Goal: Check status

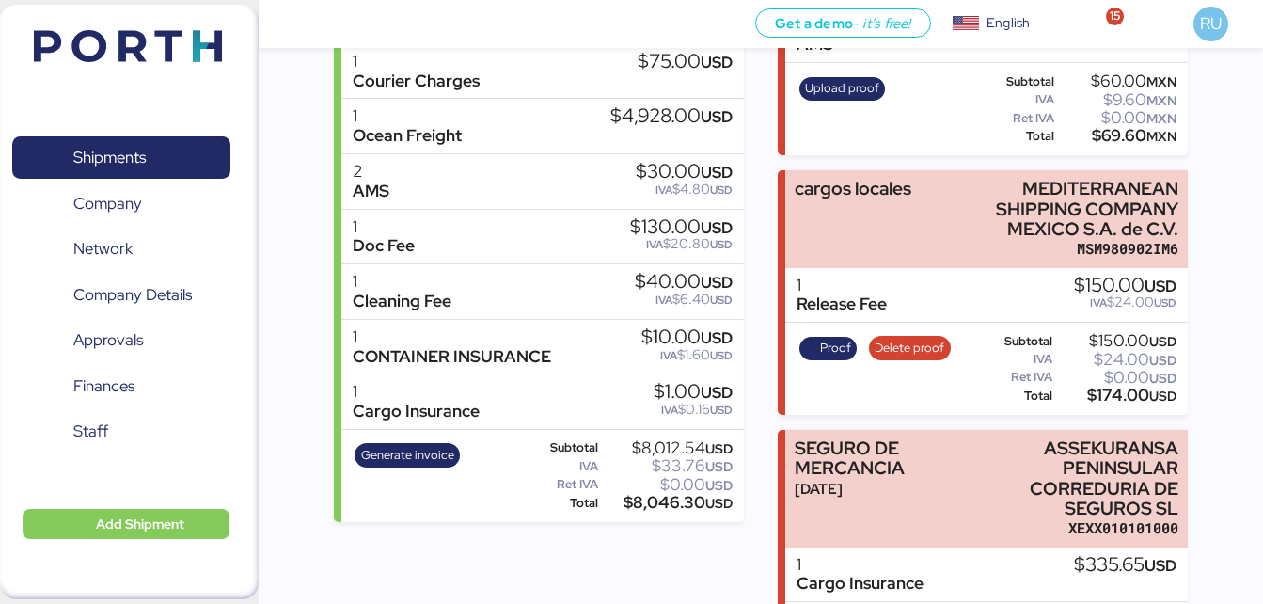
scroll to position [727, 0]
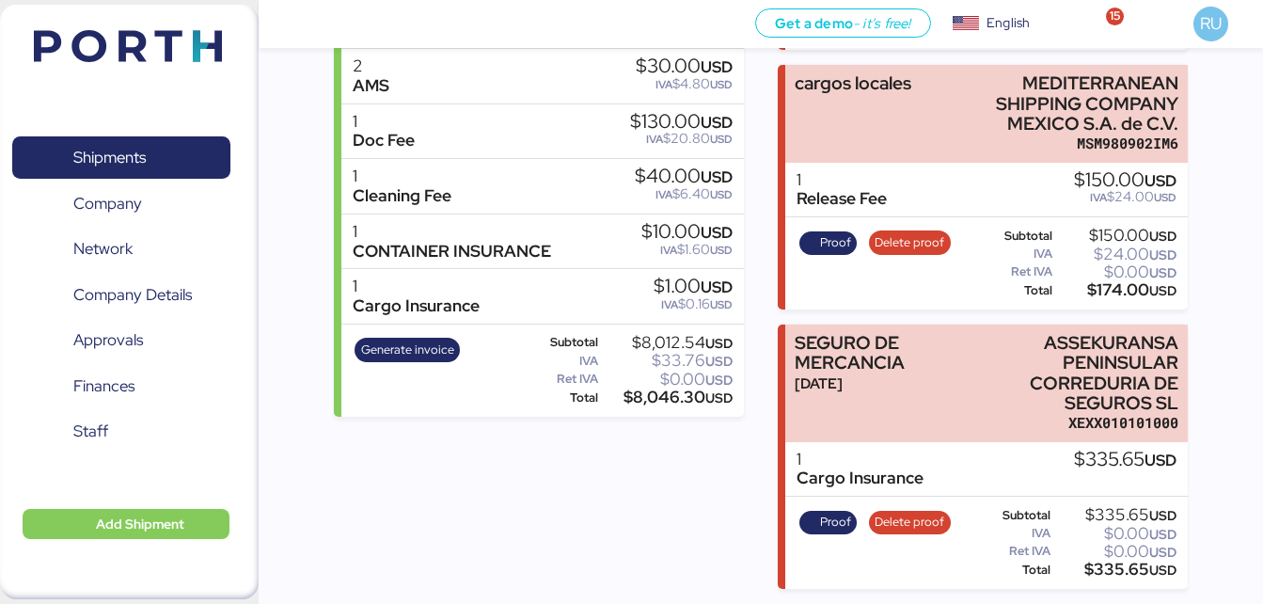
click at [823, 521] on span "Proof" at bounding box center [835, 522] width 31 height 21
click at [484, 561] on div "Incomes Factura PRO SALON PSA0205236T6 1 Origin Charges $778.80 USD 1 VGM $123.…" at bounding box center [539, 79] width 410 height 1018
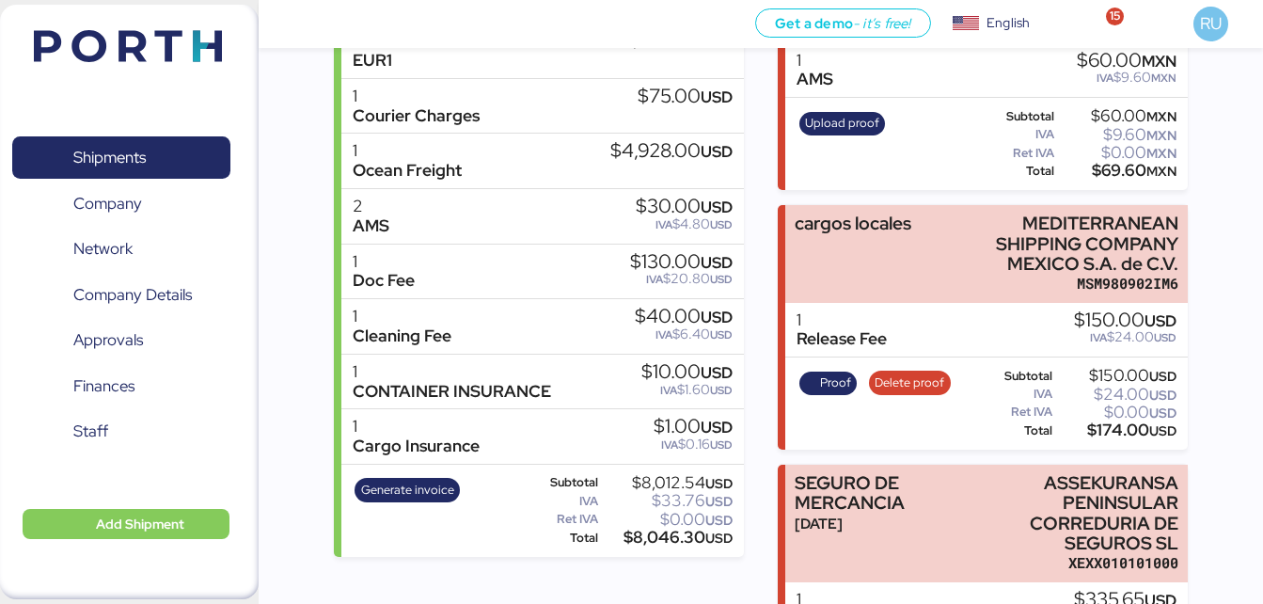
scroll to position [597, 0]
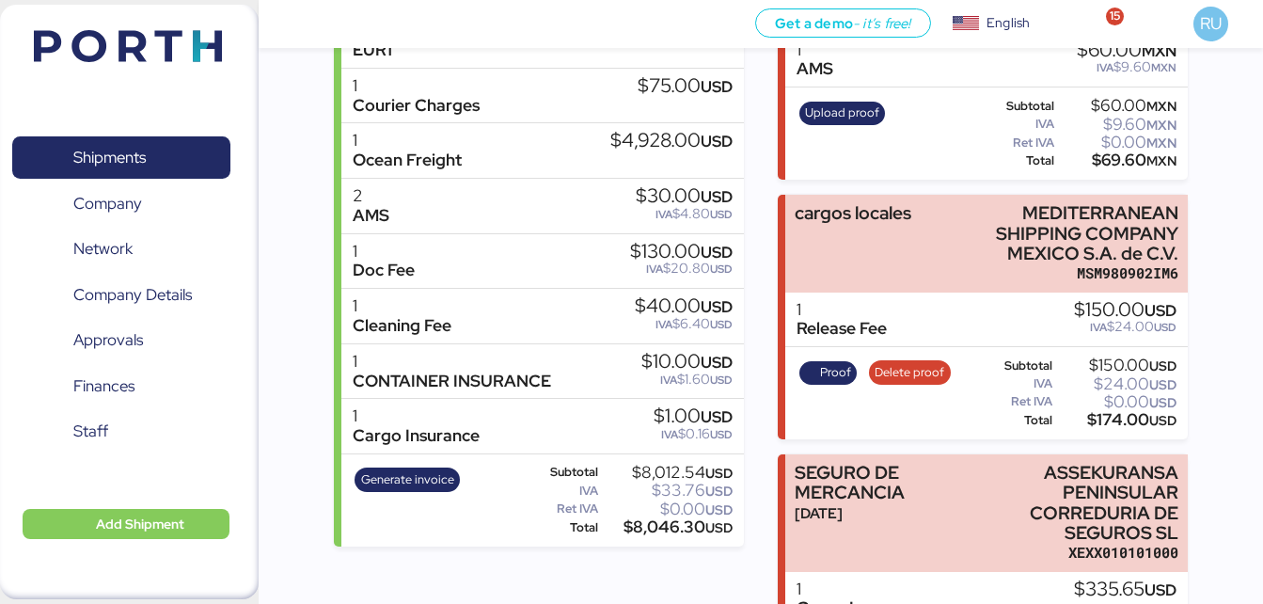
click at [522, 561] on div "Incomes Factura PRO SALON PSA0205236T6 1 Origin Charges $778.80 USD 1 VGM $123.…" at bounding box center [539, 209] width 410 height 1018
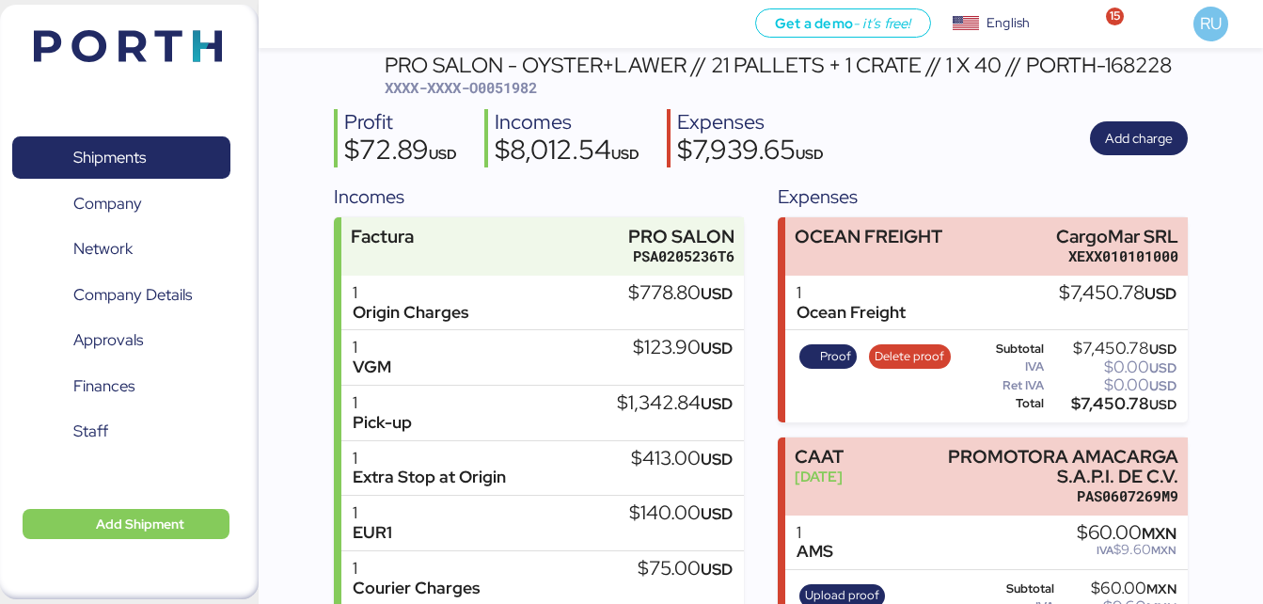
scroll to position [0, 0]
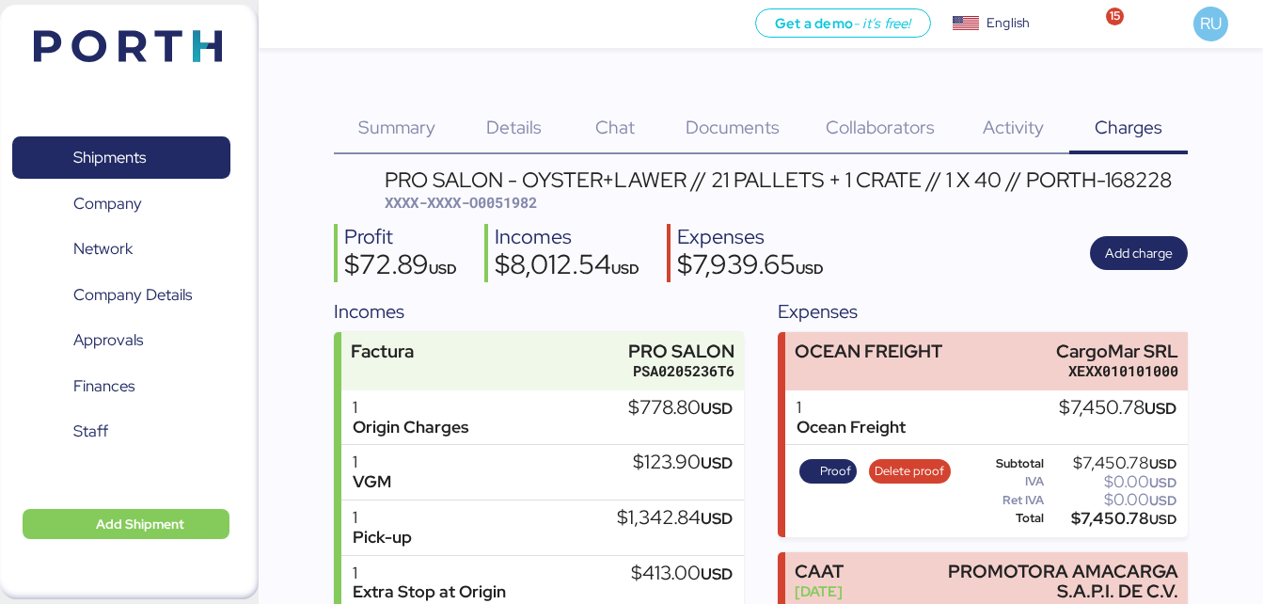
click at [522, 204] on span "XXXX-XXXX-O0051982" at bounding box center [461, 202] width 152 height 19
copy span "O0051982"
click at [978, 304] on div "Expenses" at bounding box center [983, 311] width 410 height 28
